Goal: Transaction & Acquisition: Purchase product/service

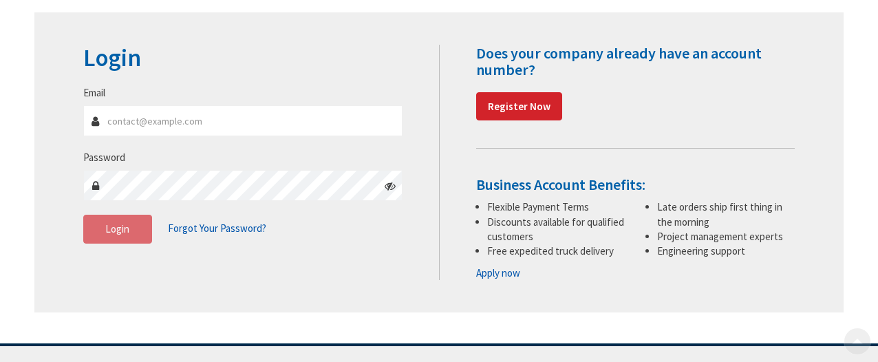
scroll to position [165, 0]
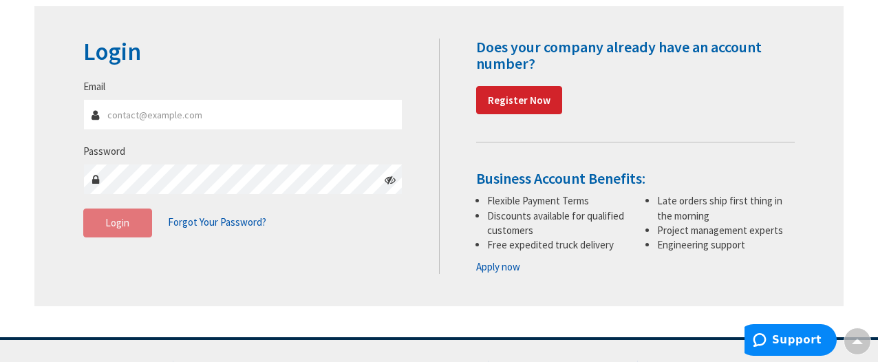
type input "brian@systemselectricalservices.com"
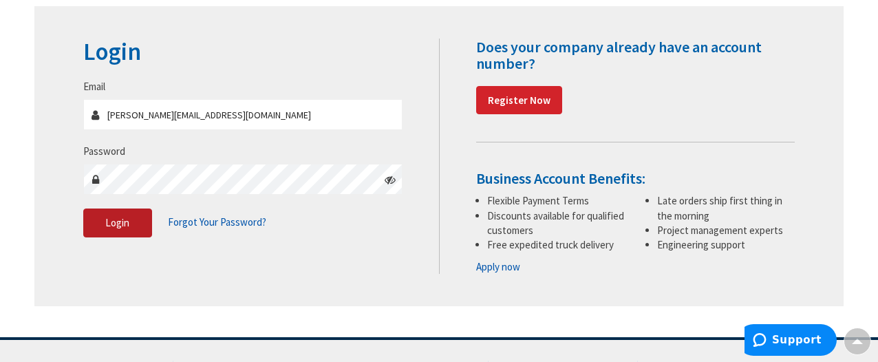
click at [102, 222] on button "Login" at bounding box center [117, 222] width 69 height 29
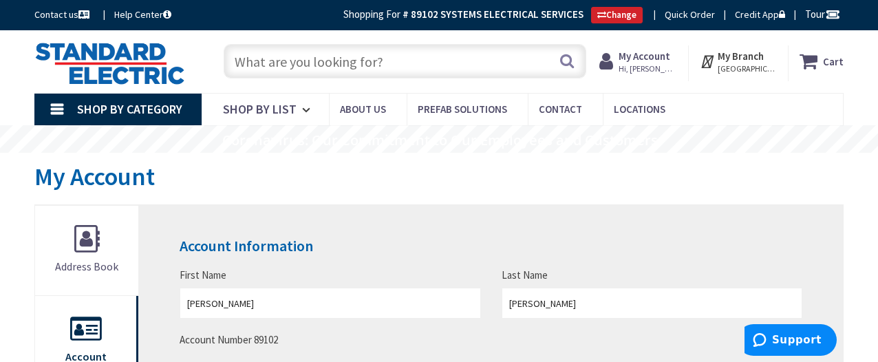
click at [427, 61] on input "text" at bounding box center [405, 61] width 363 height 34
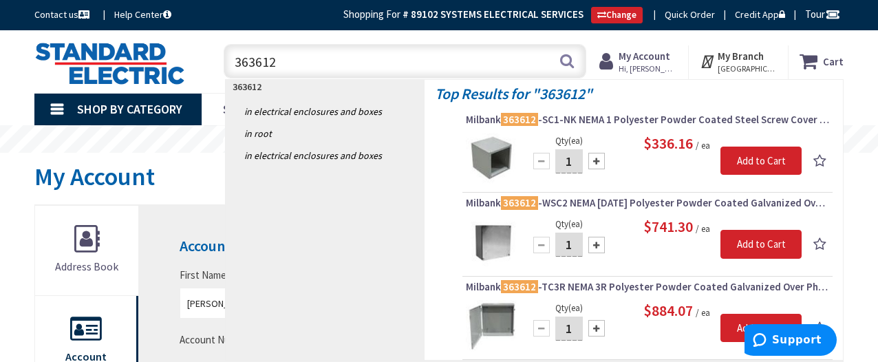
type input "363612"
click at [493, 228] on img at bounding box center [492, 242] width 52 height 52
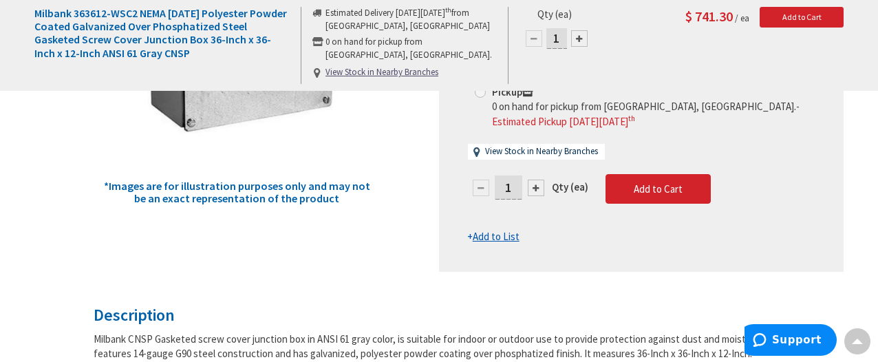
scroll to position [56, 0]
